Goal: Task Accomplishment & Management: Use online tool/utility

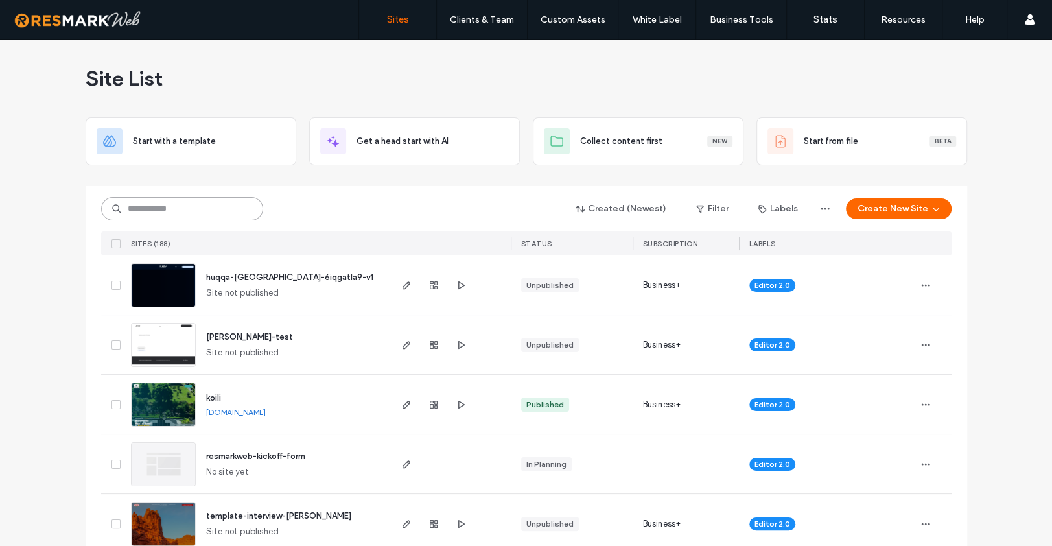
click at [234, 203] on input at bounding box center [182, 208] width 162 height 23
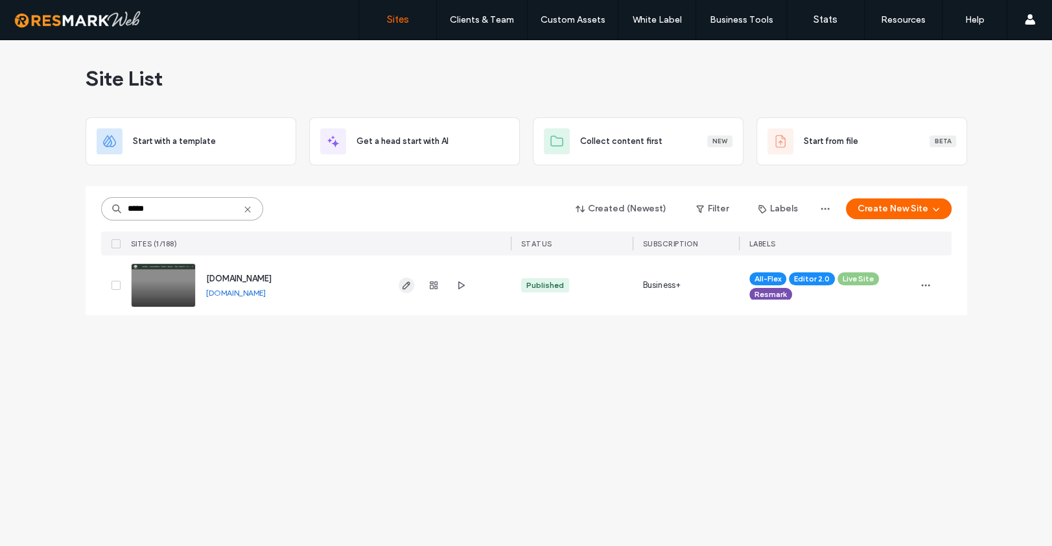
type input "*****"
click at [405, 282] on icon "button" at bounding box center [406, 285] width 10 height 10
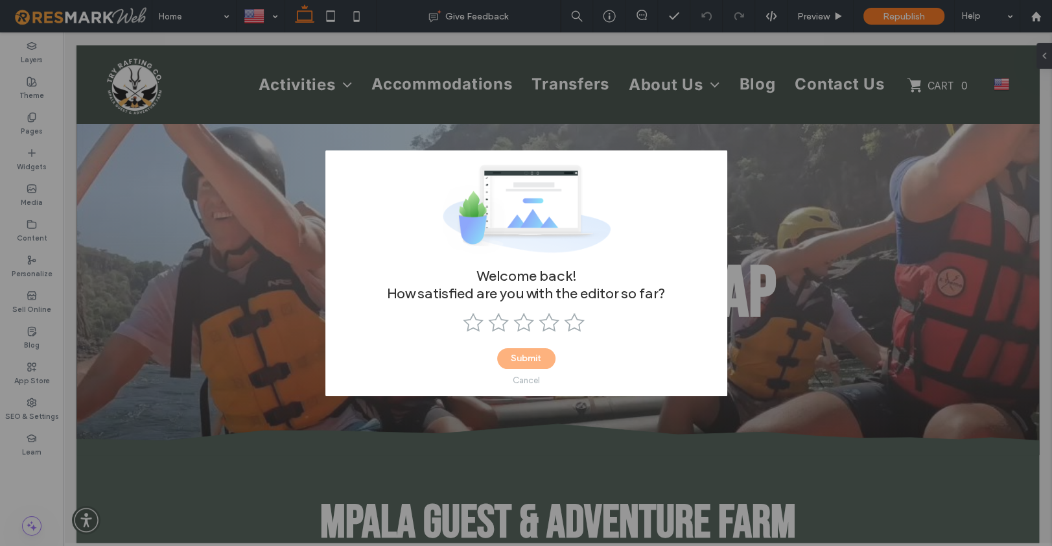
click at [529, 379] on div "Cancel" at bounding box center [526, 380] width 27 height 10
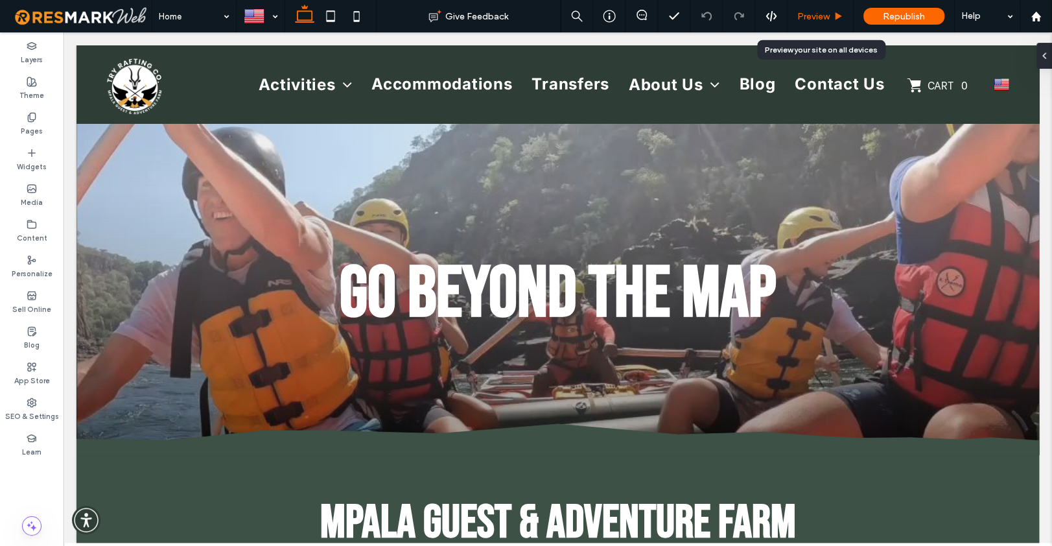
click at [825, 18] on span "Preview" at bounding box center [814, 16] width 32 height 11
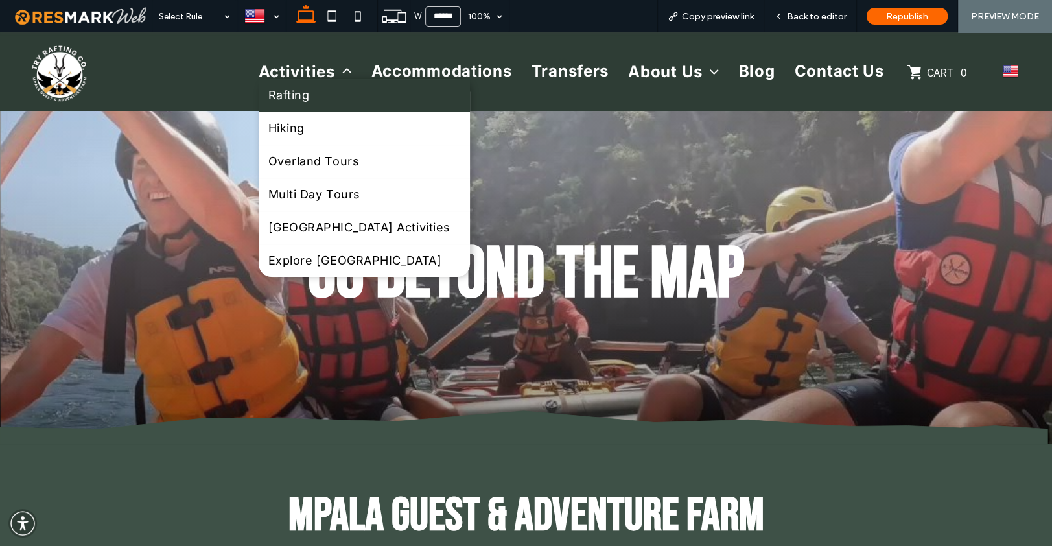
click at [299, 106] on link "Rafting" at bounding box center [364, 95] width 211 height 32
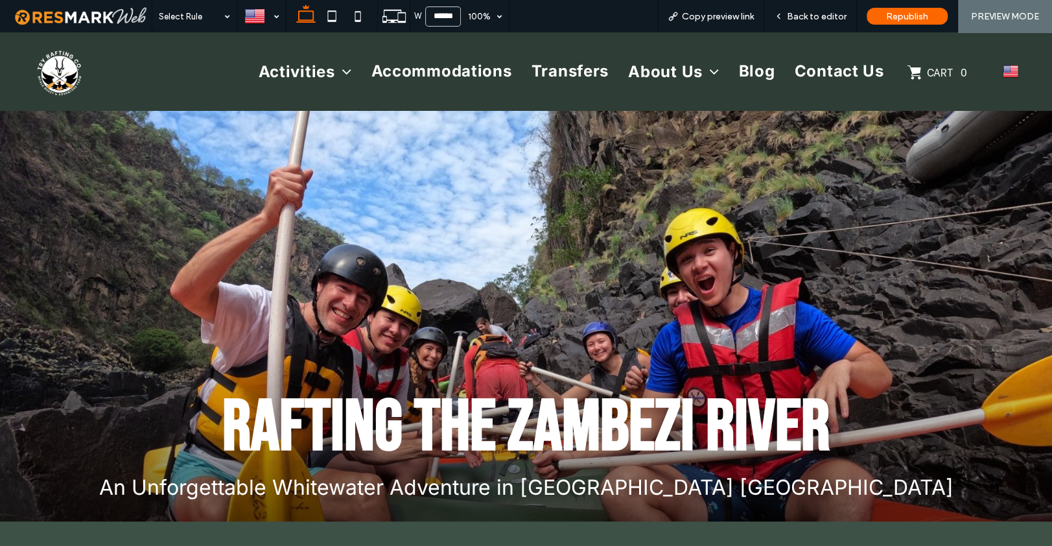
scroll to position [491, 0]
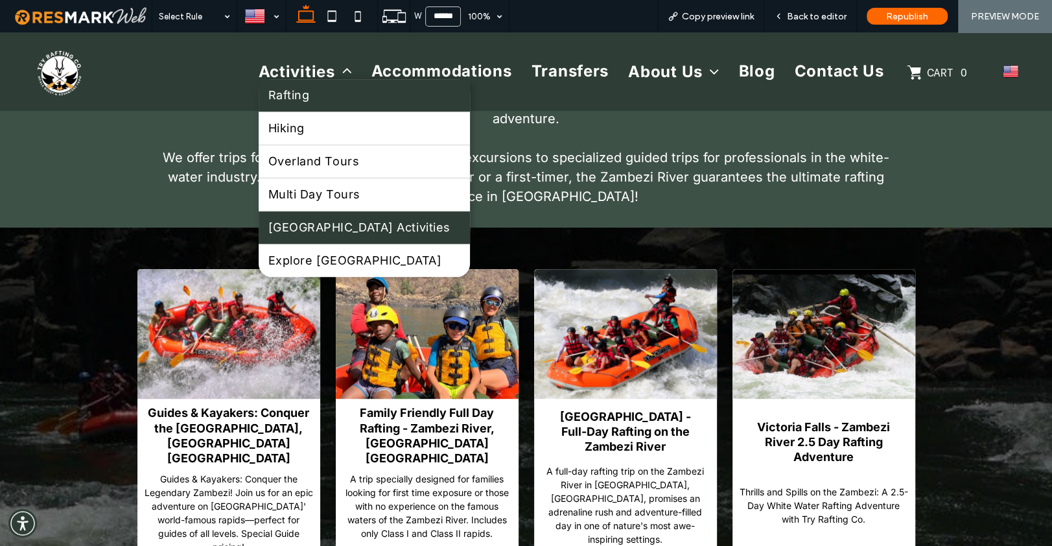
click at [356, 231] on span "Victoria Falls Activities" at bounding box center [359, 227] width 182 height 13
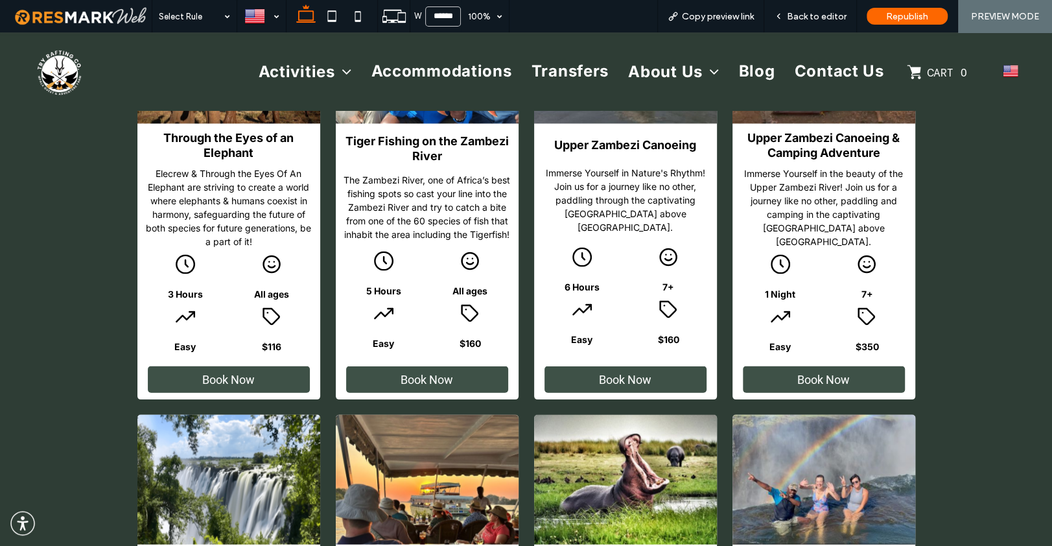
scroll to position [2329, 0]
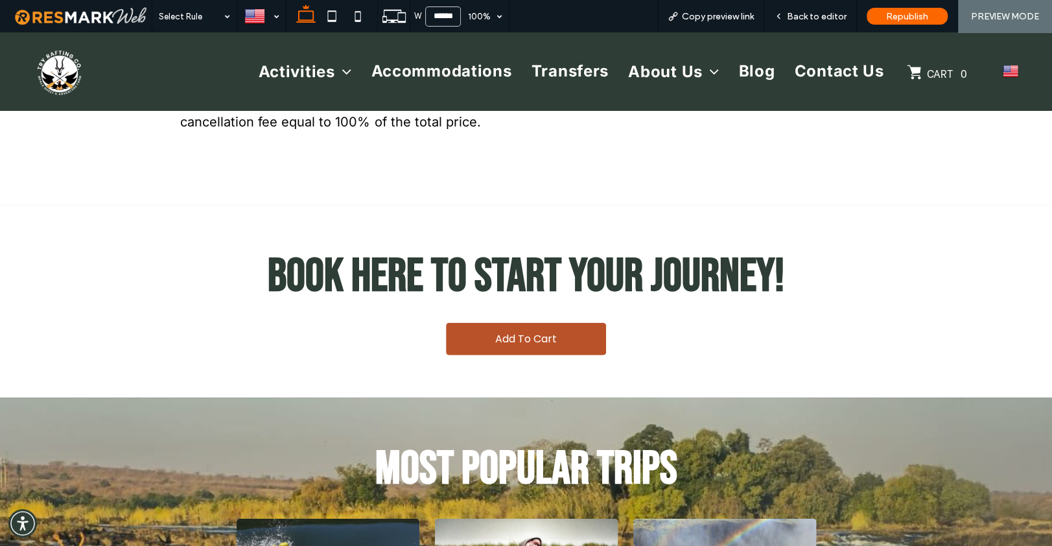
scroll to position [2220, 0]
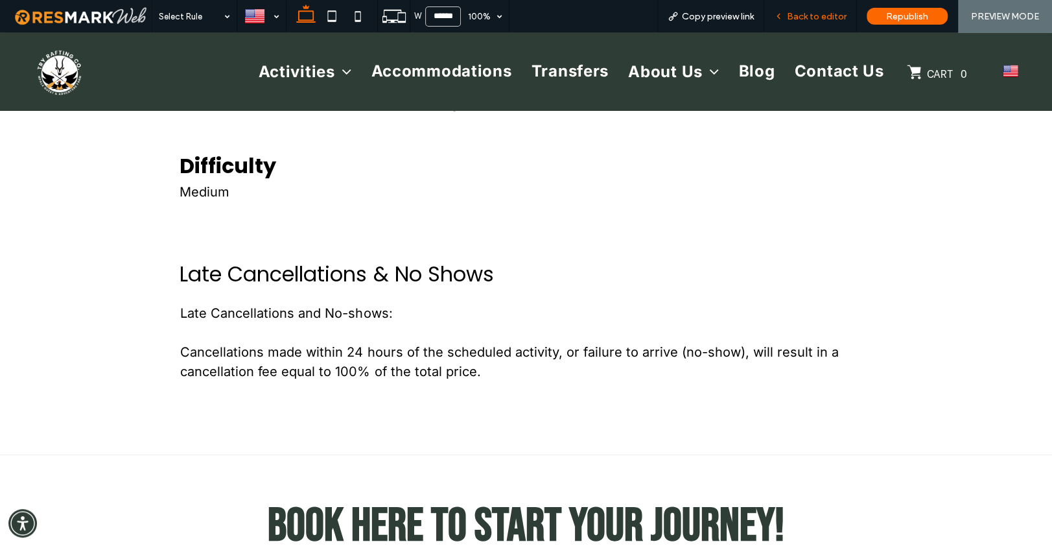
click at [814, 21] on span "Back to editor" at bounding box center [817, 16] width 60 height 11
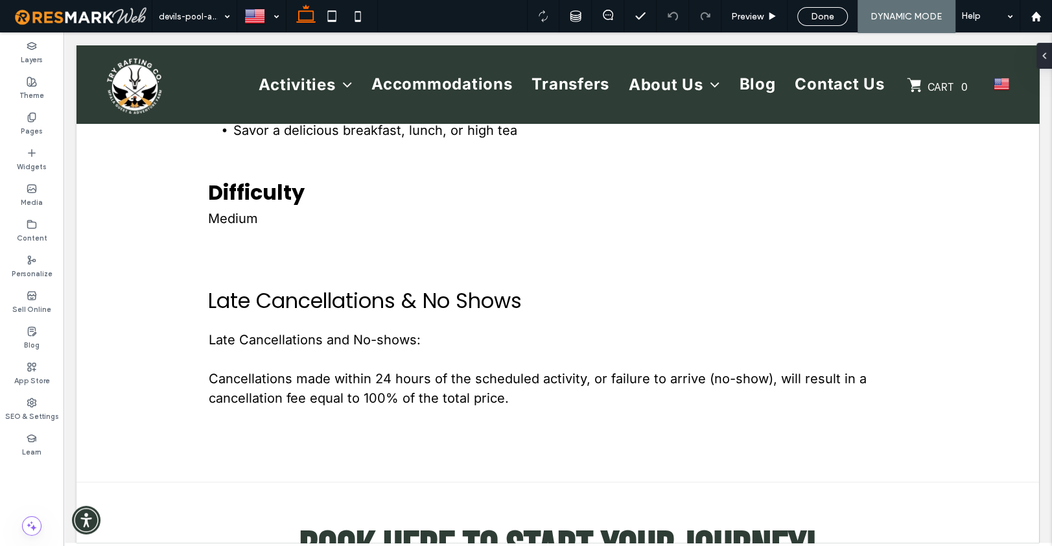
scroll to position [2193, 0]
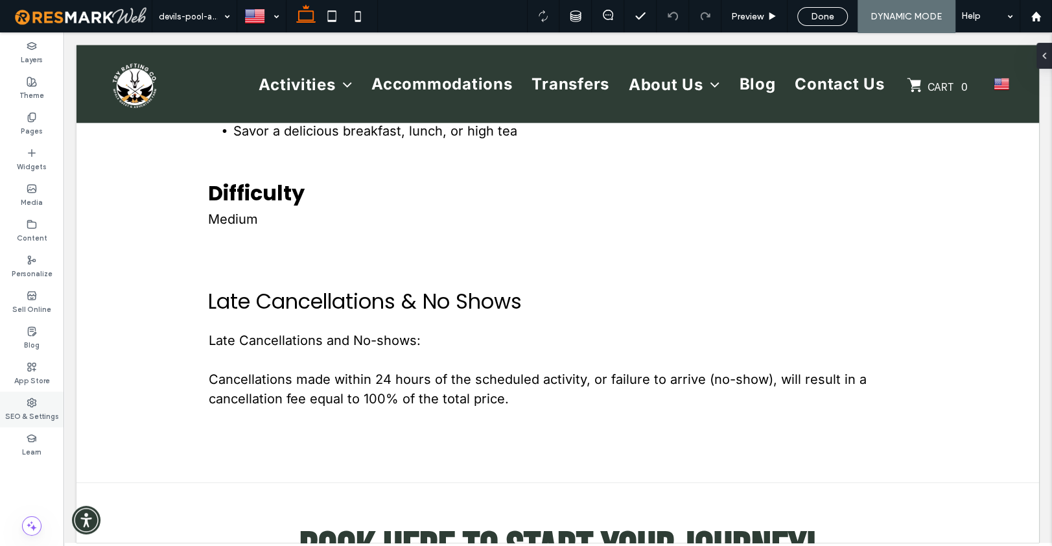
click at [27, 416] on label "SEO & Settings" at bounding box center [32, 415] width 54 height 14
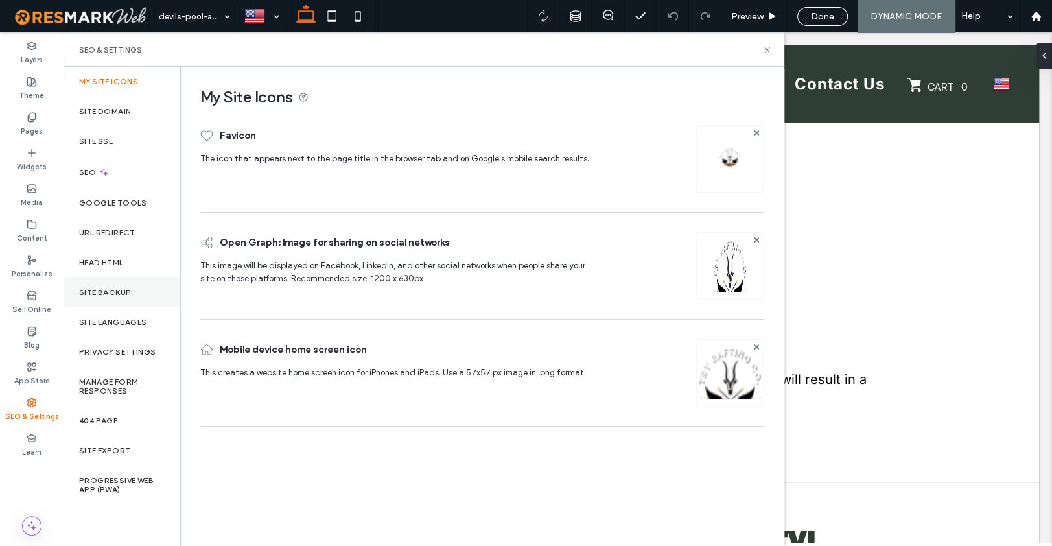
click at [124, 282] on div "Site Backup" at bounding box center [122, 293] width 117 height 30
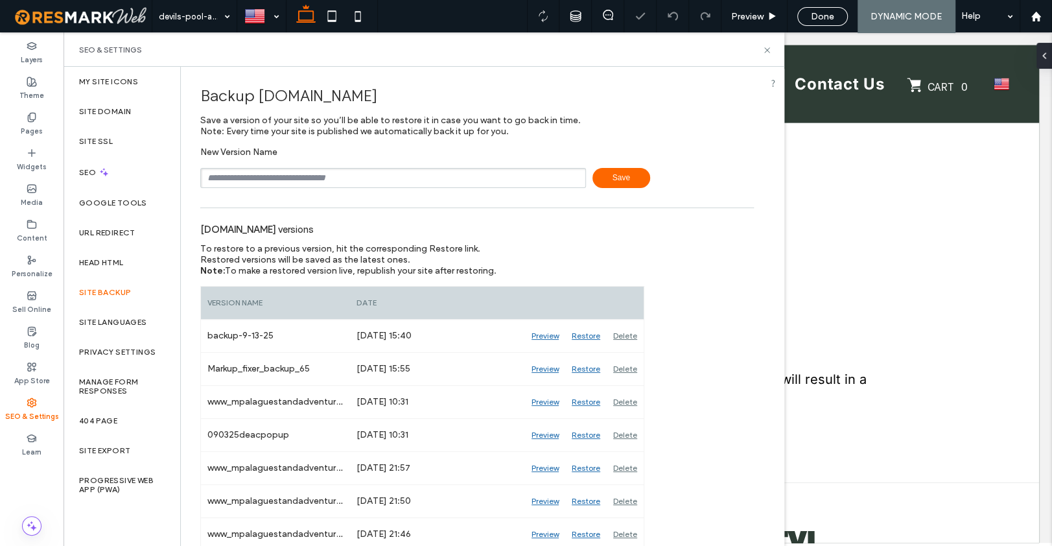
click at [263, 178] on input "text" at bounding box center [393, 178] width 386 height 20
type input "****"
click at [610, 185] on span "Save" at bounding box center [622, 178] width 58 height 20
click at [769, 51] on icon at bounding box center [767, 50] width 10 height 10
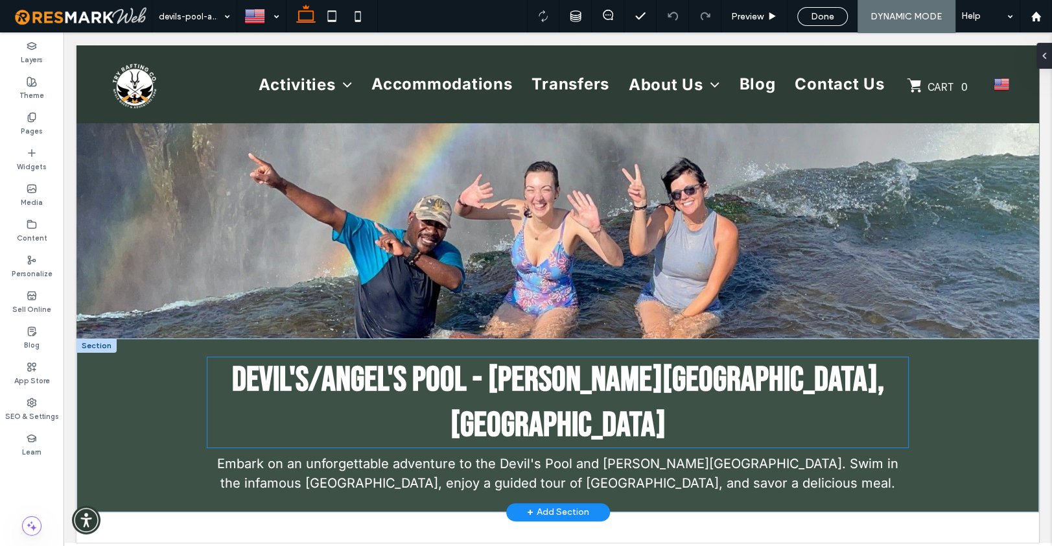
scroll to position [0, 0]
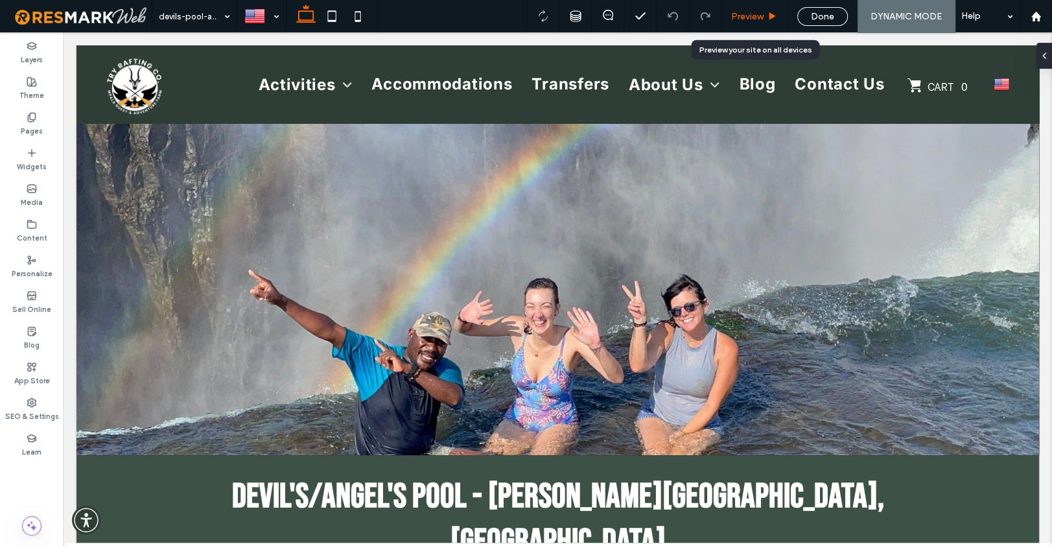
click at [762, 20] on span "Preview" at bounding box center [747, 16] width 32 height 11
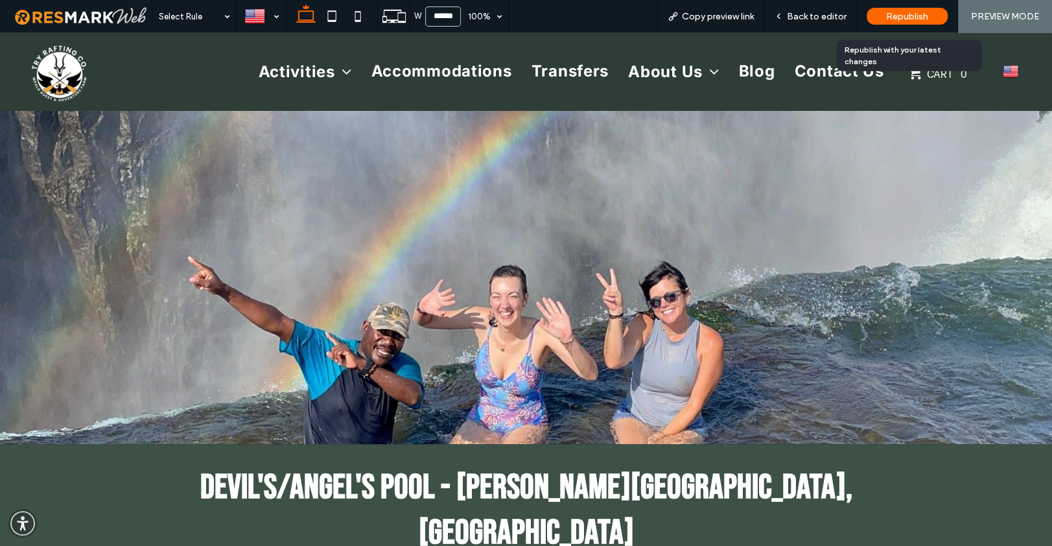
click at [912, 19] on span "Republish" at bounding box center [907, 16] width 42 height 11
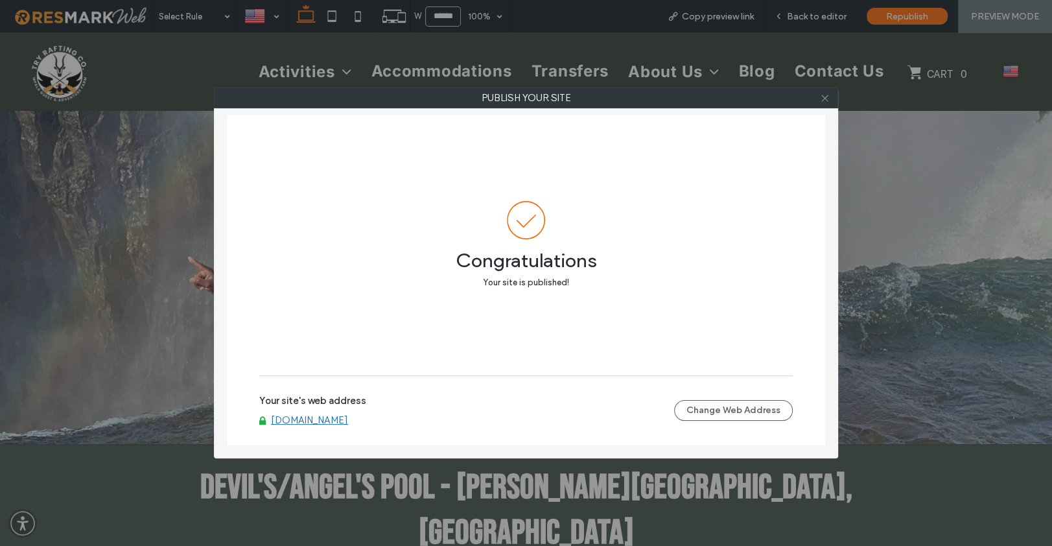
click at [820, 101] on icon at bounding box center [825, 98] width 10 height 10
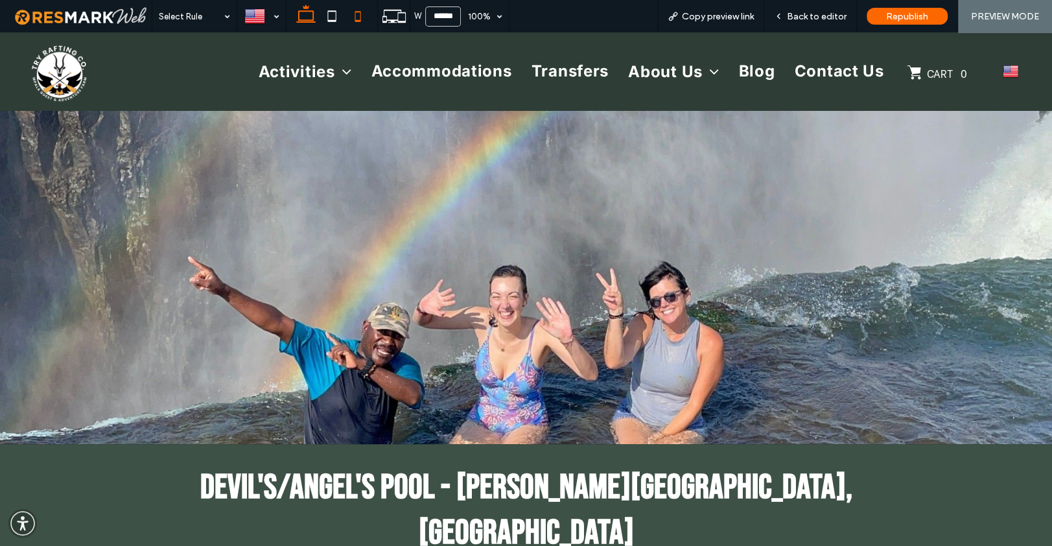
click at [361, 18] on icon at bounding box center [358, 16] width 26 height 26
type input "*****"
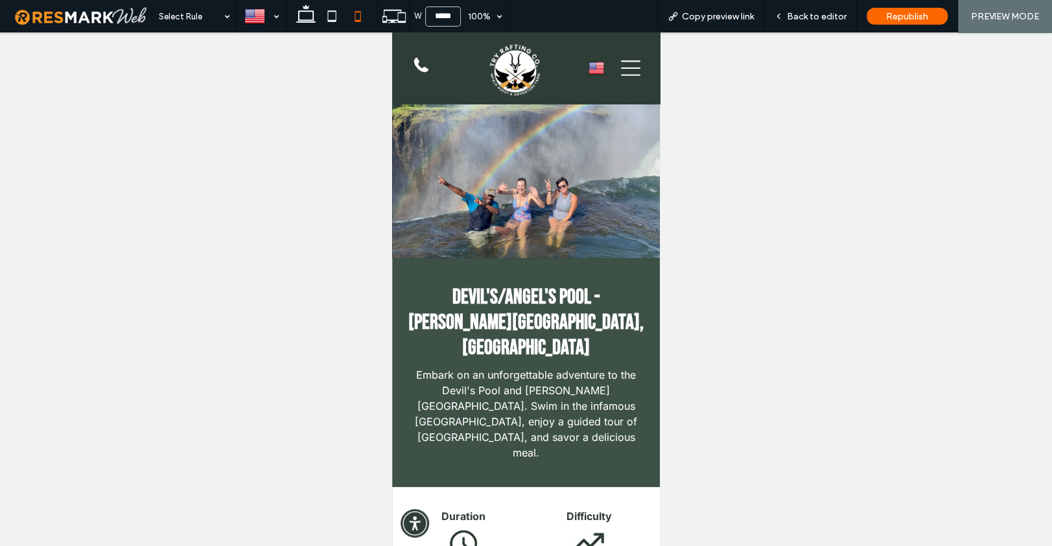
click at [628, 70] on icon at bounding box center [630, 67] width 19 height 19
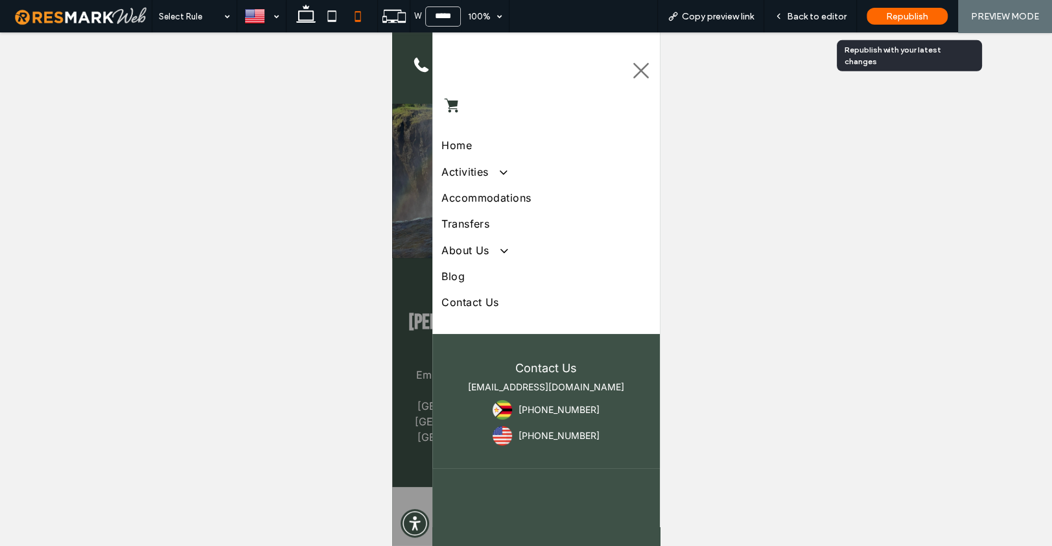
click at [901, 14] on span "Republish" at bounding box center [907, 16] width 42 height 11
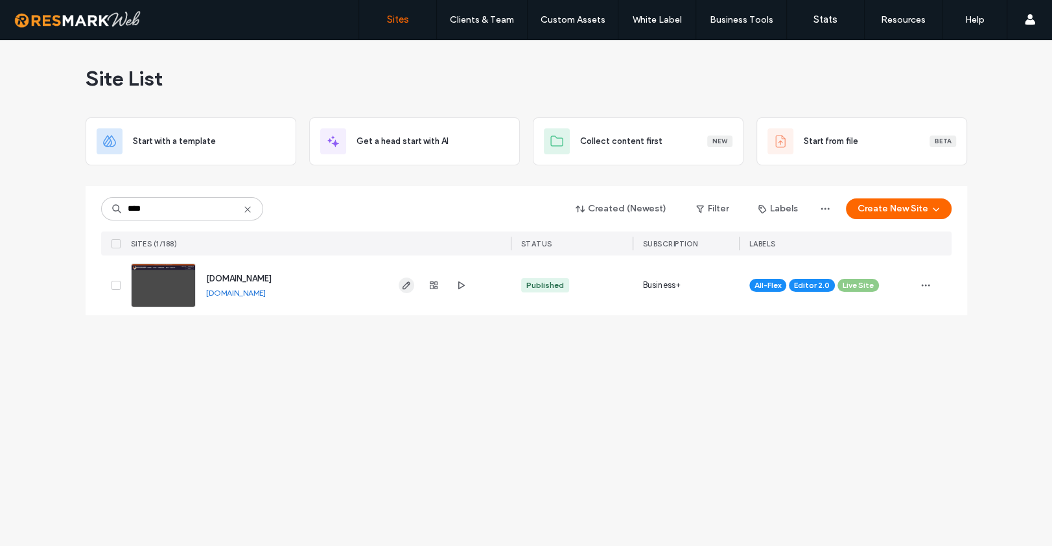
type input "****"
click at [402, 285] on icon "button" at bounding box center [406, 285] width 10 height 10
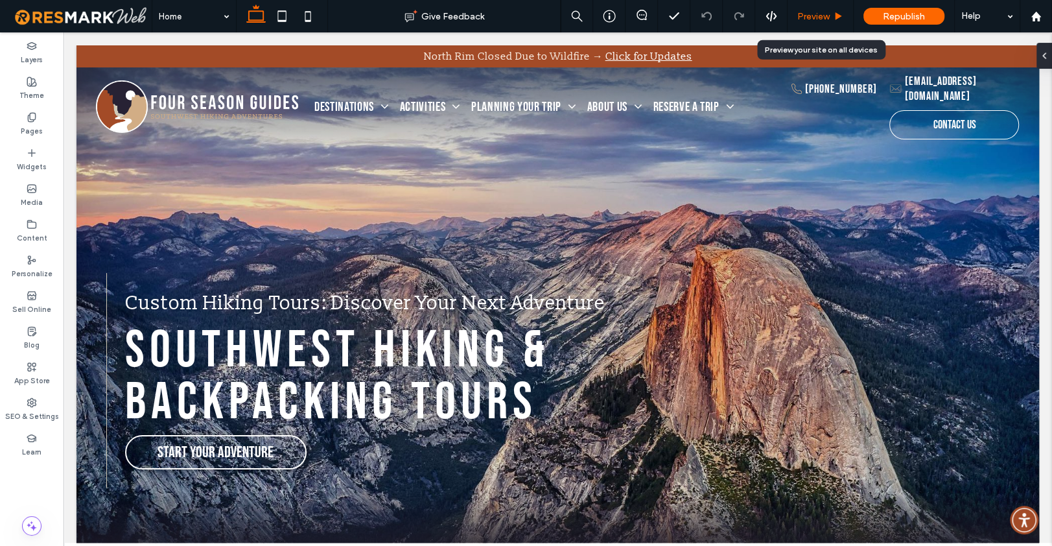
click at [837, 17] on use at bounding box center [839, 15] width 6 height 7
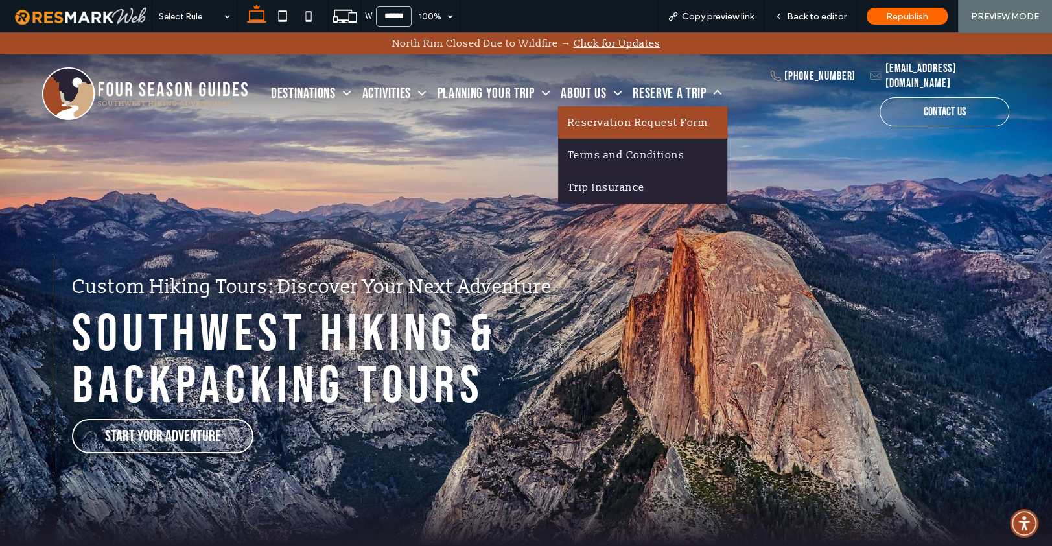
click at [665, 119] on span "Reservation Request Form" at bounding box center [638, 122] width 141 height 13
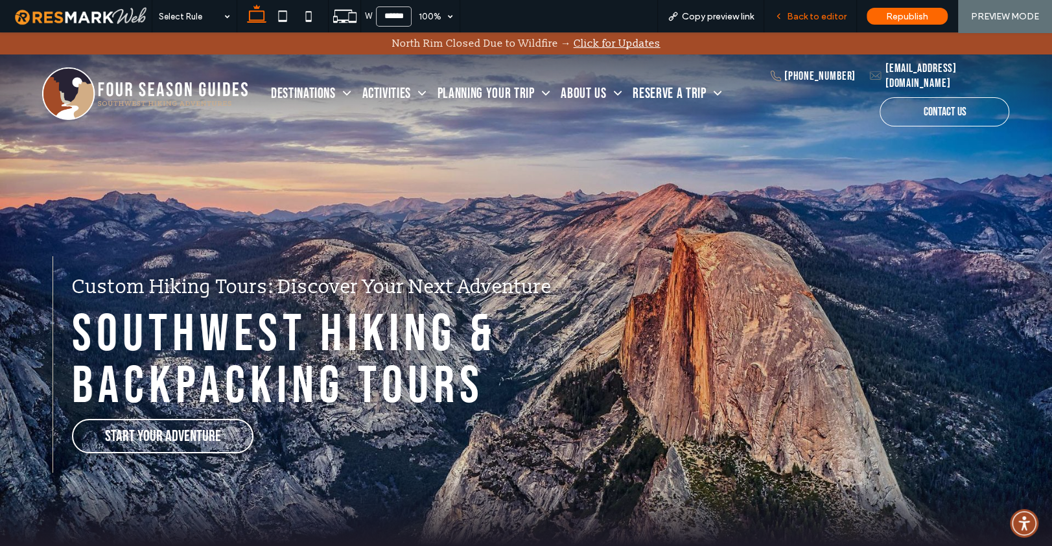
click at [816, 18] on span "Back to editor" at bounding box center [817, 16] width 60 height 11
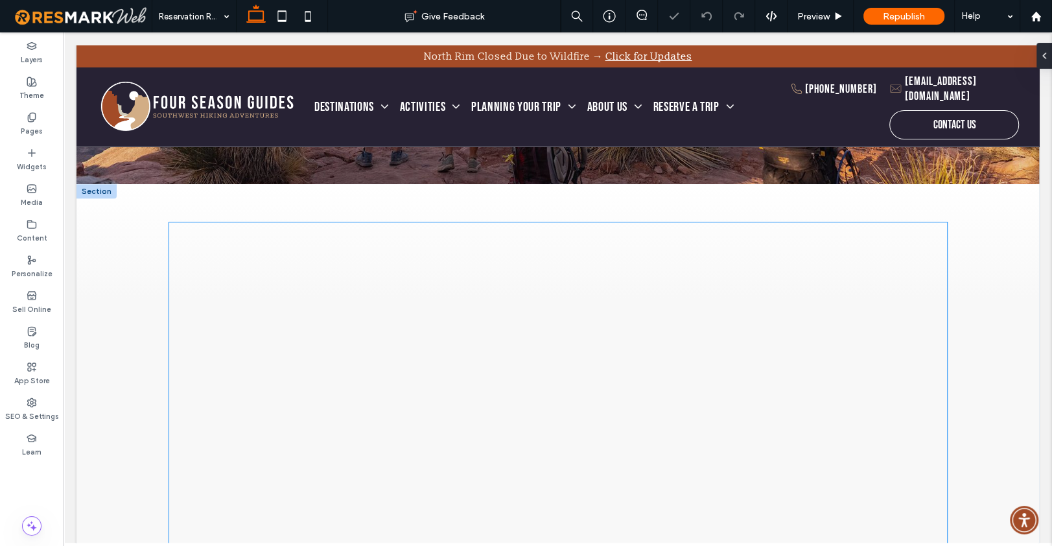
scroll to position [454, 0]
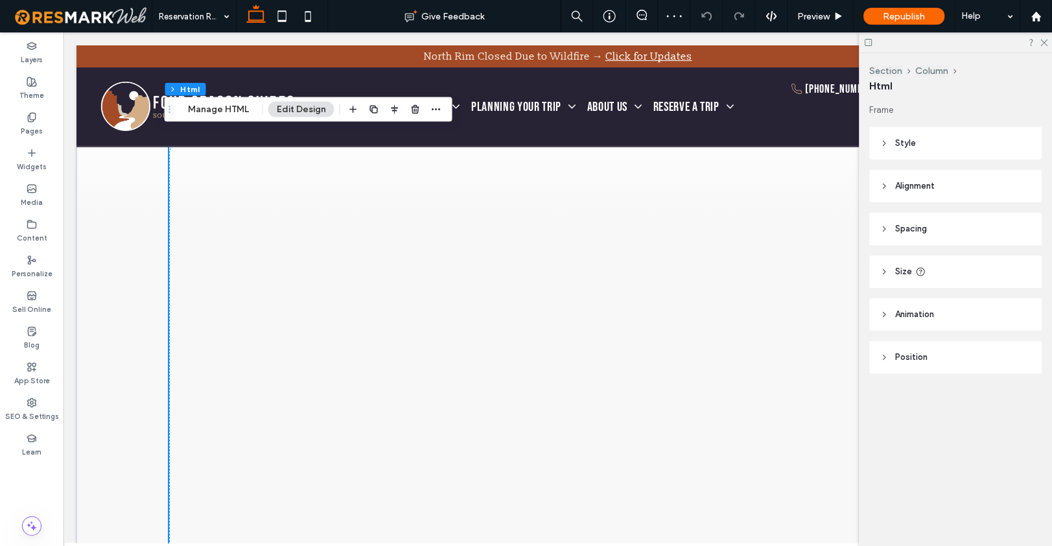
click at [219, 111] on button "Manage HTML" at bounding box center [218, 110] width 78 height 16
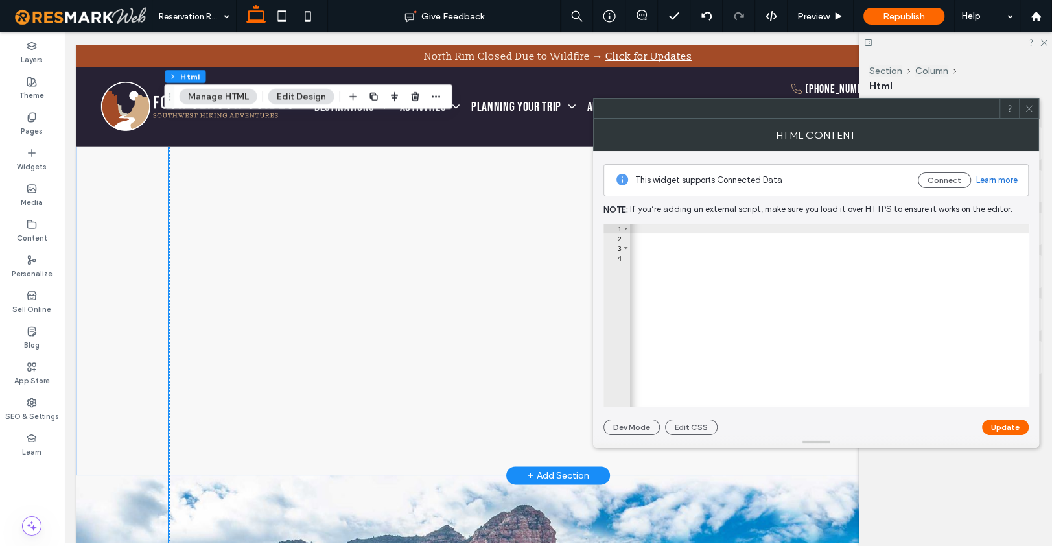
scroll to position [1096, 0]
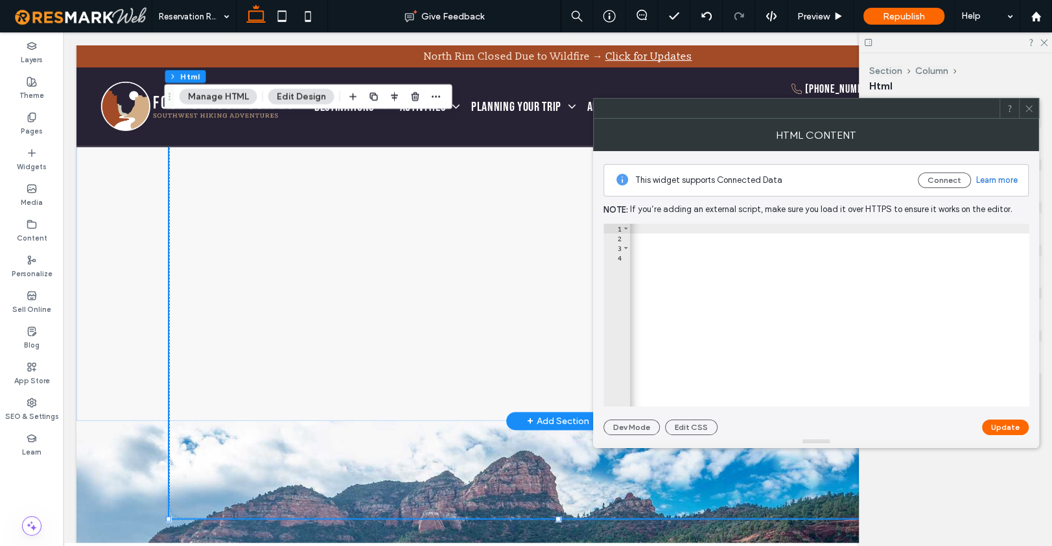
click at [458, 371] on div at bounding box center [558, 8] width 778 height 1020
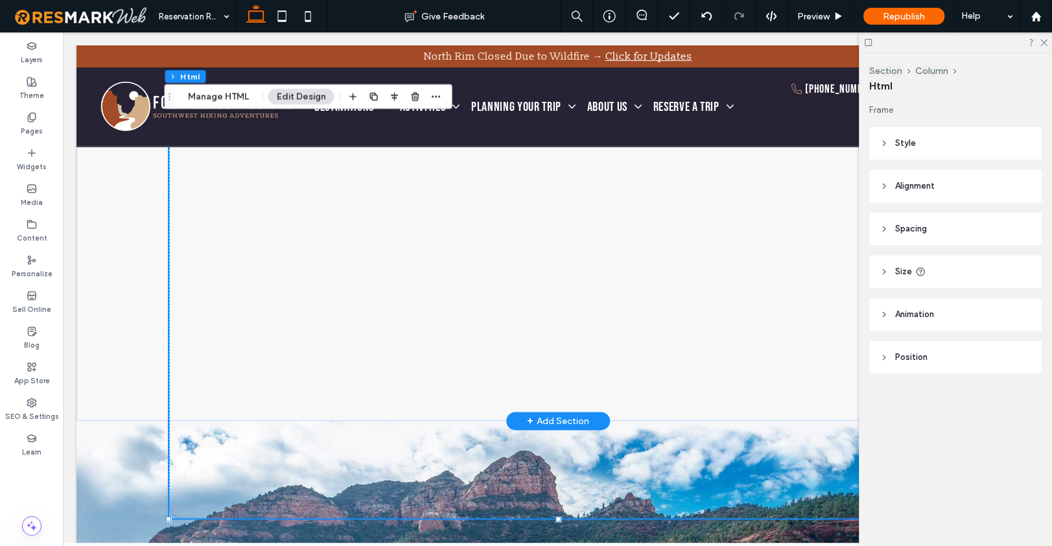
click at [480, 325] on div at bounding box center [558, 8] width 778 height 1020
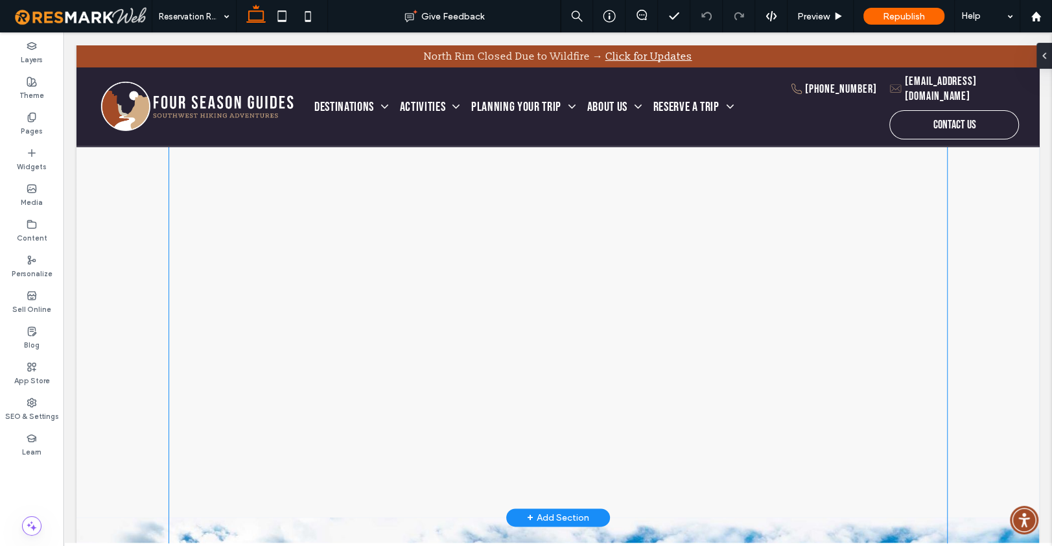
scroll to position [1007, 0]
